Goal: Participate in discussion

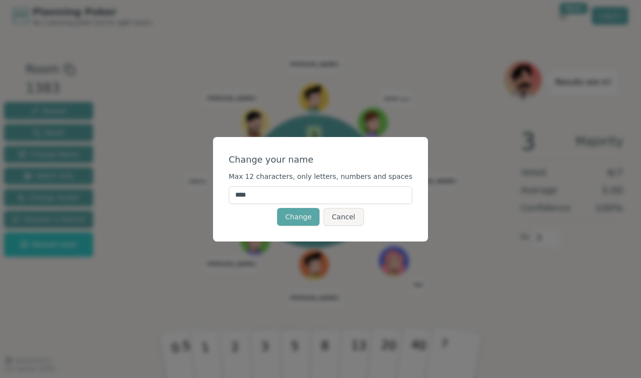
drag, startPoint x: 285, startPoint y: 201, endPoint x: 249, endPoint y: 198, distance: 36.1
click at [249, 198] on input "****" at bounding box center [321, 195] width 184 height 18
type input "******"
click at [296, 220] on button "Change" at bounding box center [298, 217] width 42 height 18
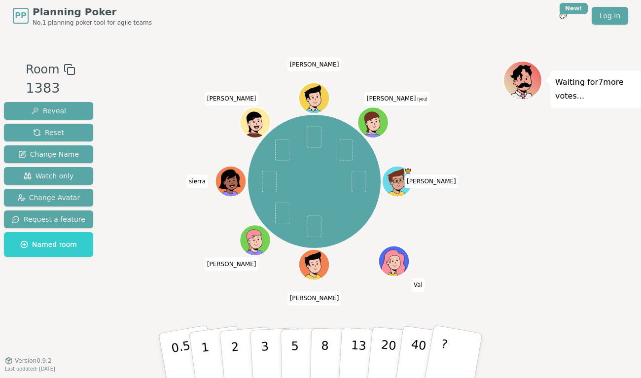
click at [544, 205] on div "Waiting for 7 more votes..." at bounding box center [572, 196] width 138 height 271
click at [193, 5] on div "PP Planning Poker No.1 planning poker tool for agile teams Toggle theme New! Lo…" at bounding box center [320, 16] width 615 height 32
click at [286, 346] on button "5" at bounding box center [305, 355] width 51 height 75
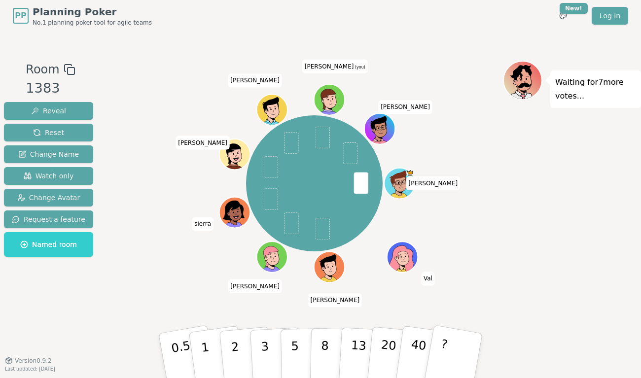
click at [67, 339] on div "Room 1383 Reveal Reset Change Name Watch only Change Avatar Request a feature N…" at bounding box center [320, 196] width 641 height 329
click at [142, 104] on div "[PERSON_NAME] [PERSON_NAME] [PERSON_NAME] [PERSON_NAME] (you) [PERSON_NAME]" at bounding box center [314, 183] width 377 height 210
click at [523, 205] on div "Waiting for 7 more votes..." at bounding box center [572, 196] width 138 height 271
click at [583, 209] on div "Waiting for 7 more votes..." at bounding box center [572, 196] width 138 height 271
click at [261, 356] on button "3" at bounding box center [276, 355] width 54 height 77
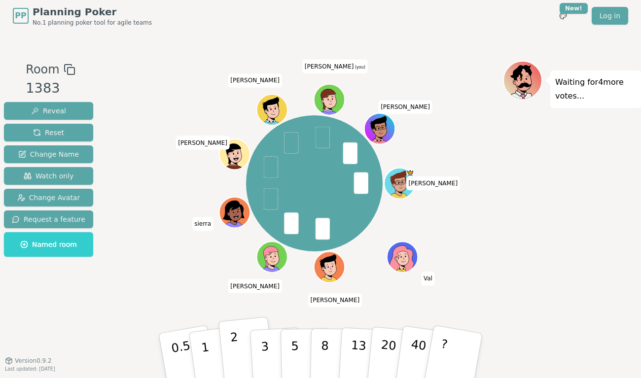
click at [245, 359] on button "2" at bounding box center [246, 356] width 56 height 78
click at [1, 119] on div "Room 1383 Reveal Reset Change Name Watch only Change Avatar Request a feature N…" at bounding box center [48, 161] width 97 height 201
click at [548, 255] on div "Waiting for 8 more votes..." at bounding box center [572, 196] width 138 height 271
click at [90, 321] on div "Room 1383 Reveal Reset Change Name Watch only Change Avatar Request a feature N…" at bounding box center [48, 196] width 97 height 271
click at [271, 342] on button "3" at bounding box center [276, 355] width 54 height 77
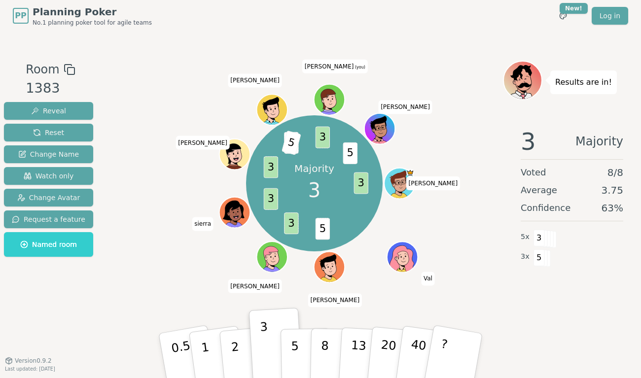
click at [156, 137] on div "Majority 3 3 5 3 3 3 3 5 3 5 [PERSON_NAME] [PERSON_NAME] [PERSON_NAME] [PERSON_…" at bounding box center [314, 183] width 377 height 210
click at [530, 254] on div "1 x 5" at bounding box center [526, 257] width 13 height 20
